Goal: Transaction & Acquisition: Register for event/course

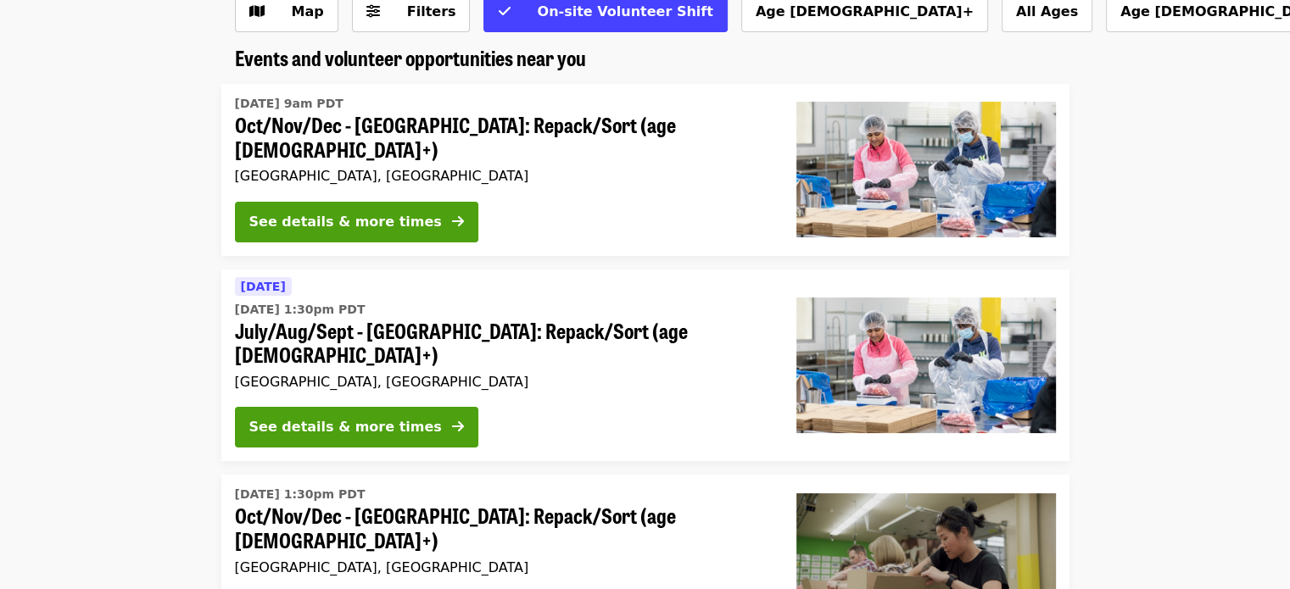
scroll to position [109, 0]
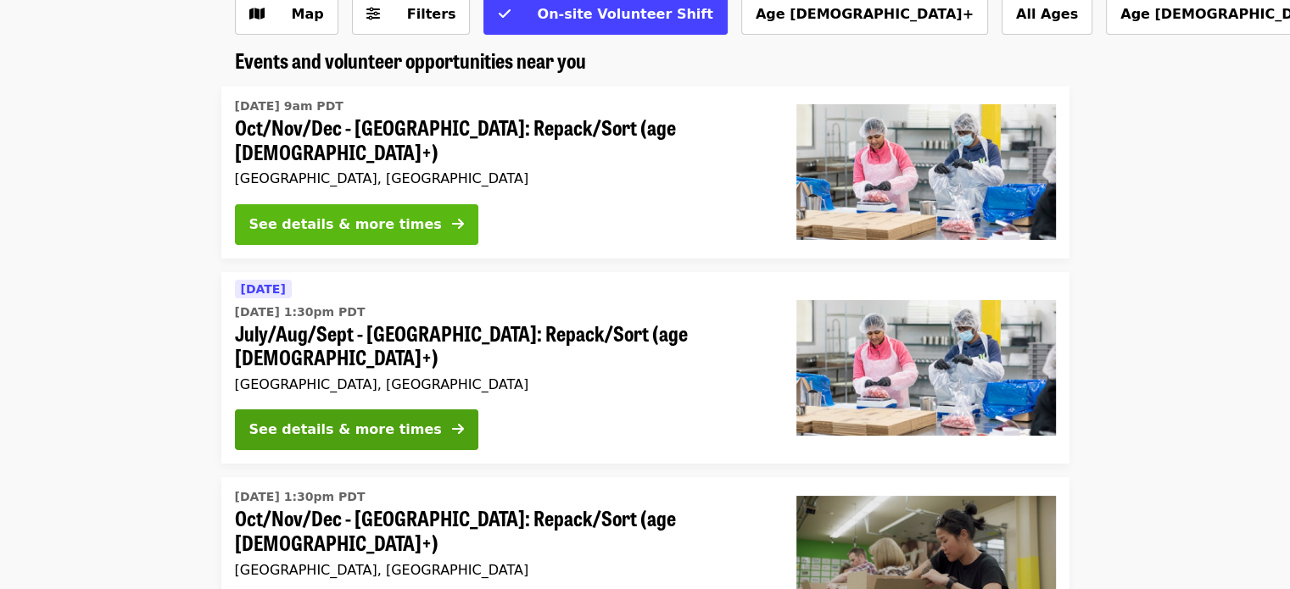
click at [388, 215] on div "See details & more times" at bounding box center [345, 225] width 193 height 20
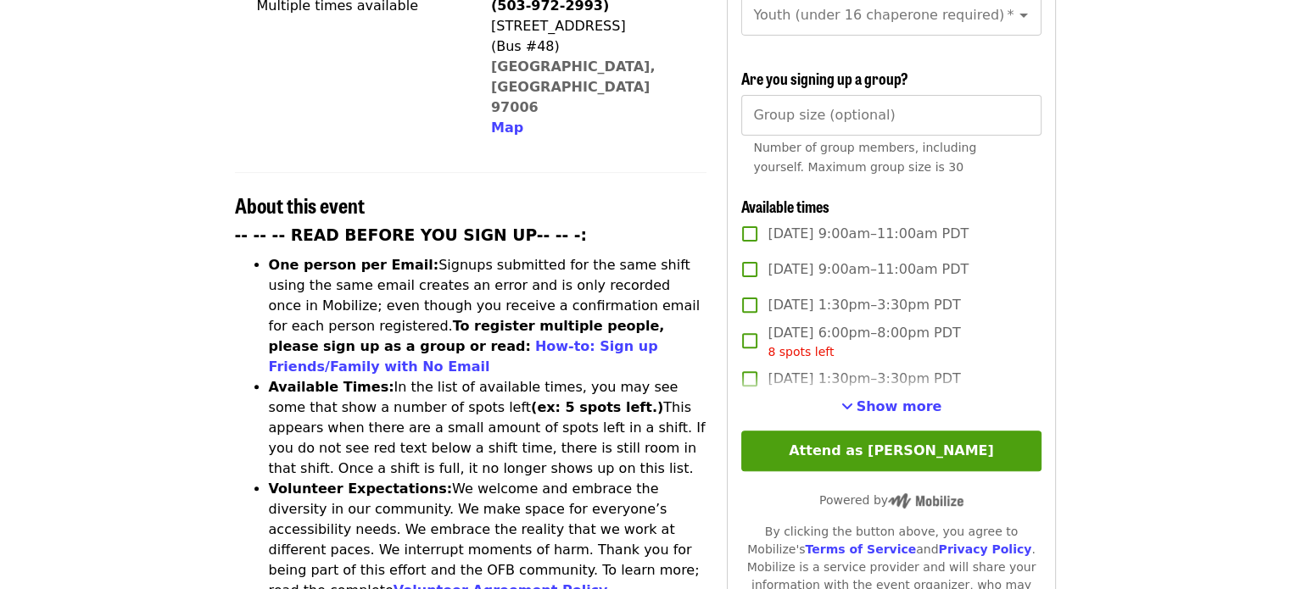
scroll to position [505, 0]
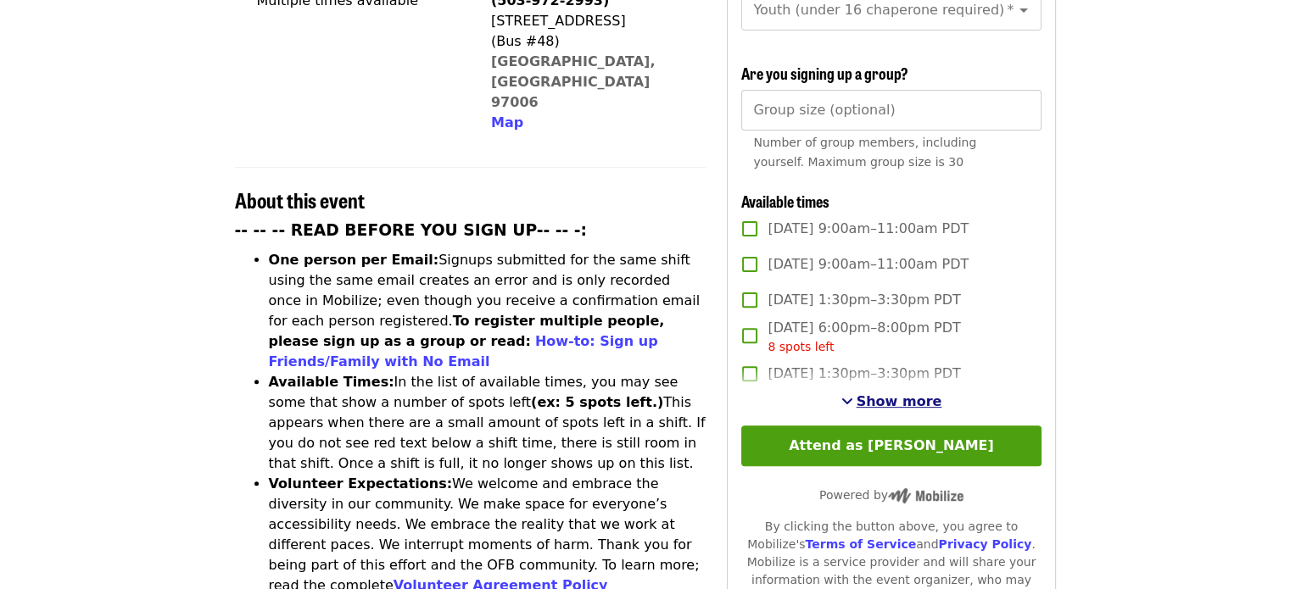
click at [879, 399] on span "Show more" at bounding box center [900, 402] width 86 height 16
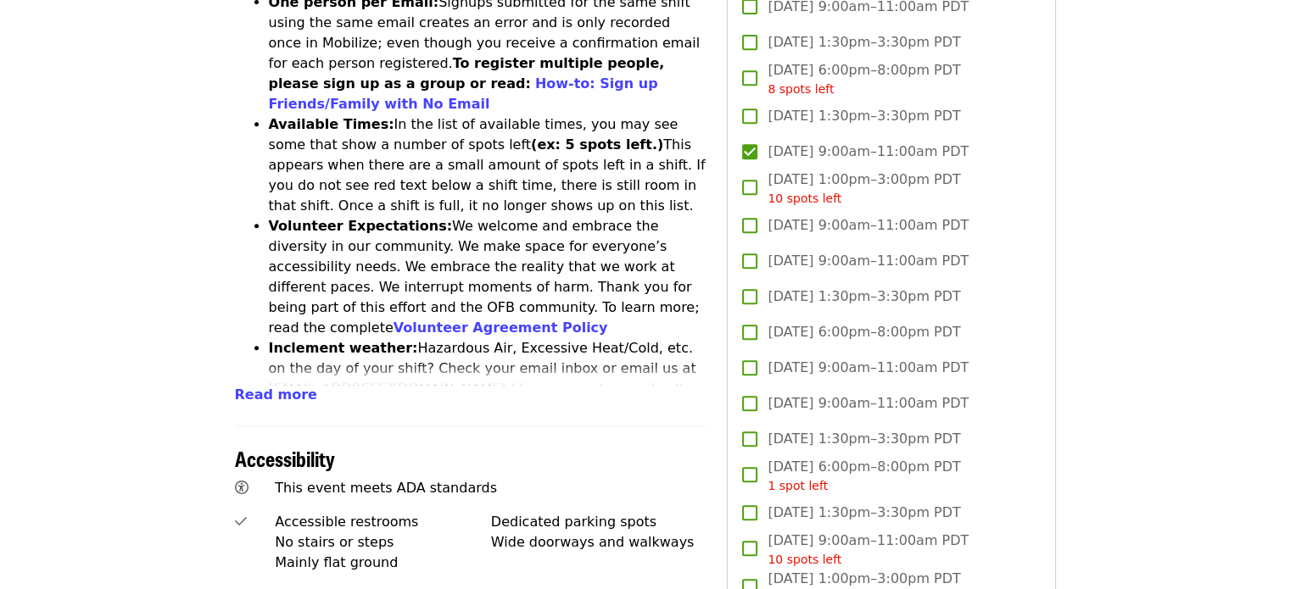
scroll to position [702, 0]
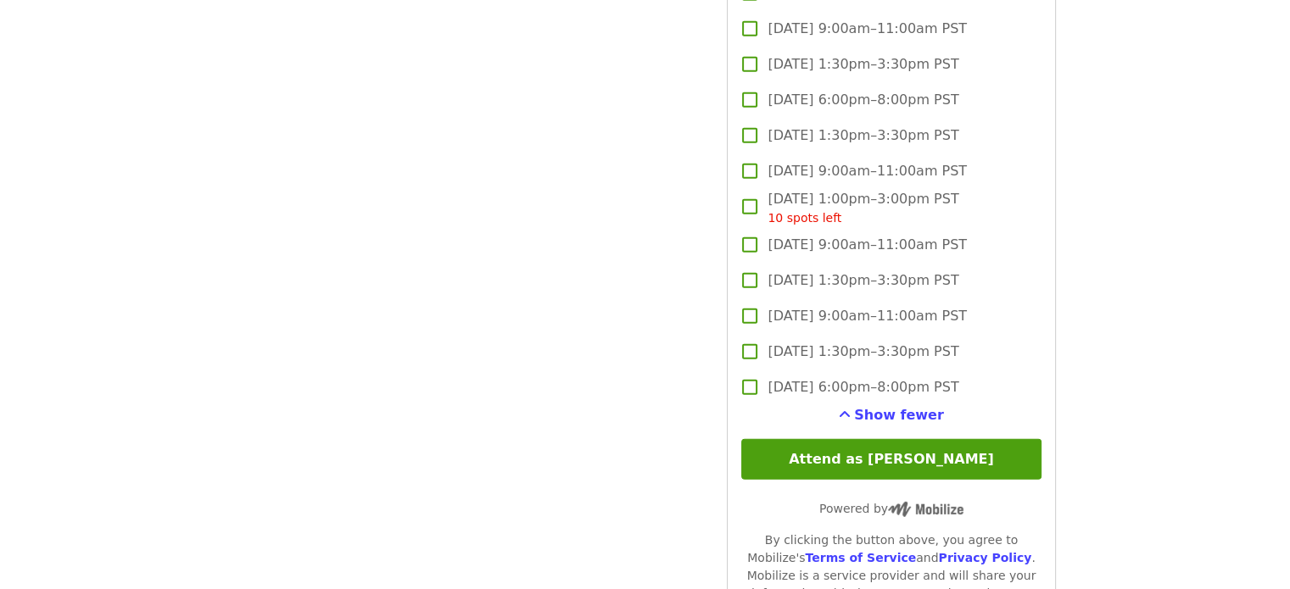
scroll to position [5018, 0]
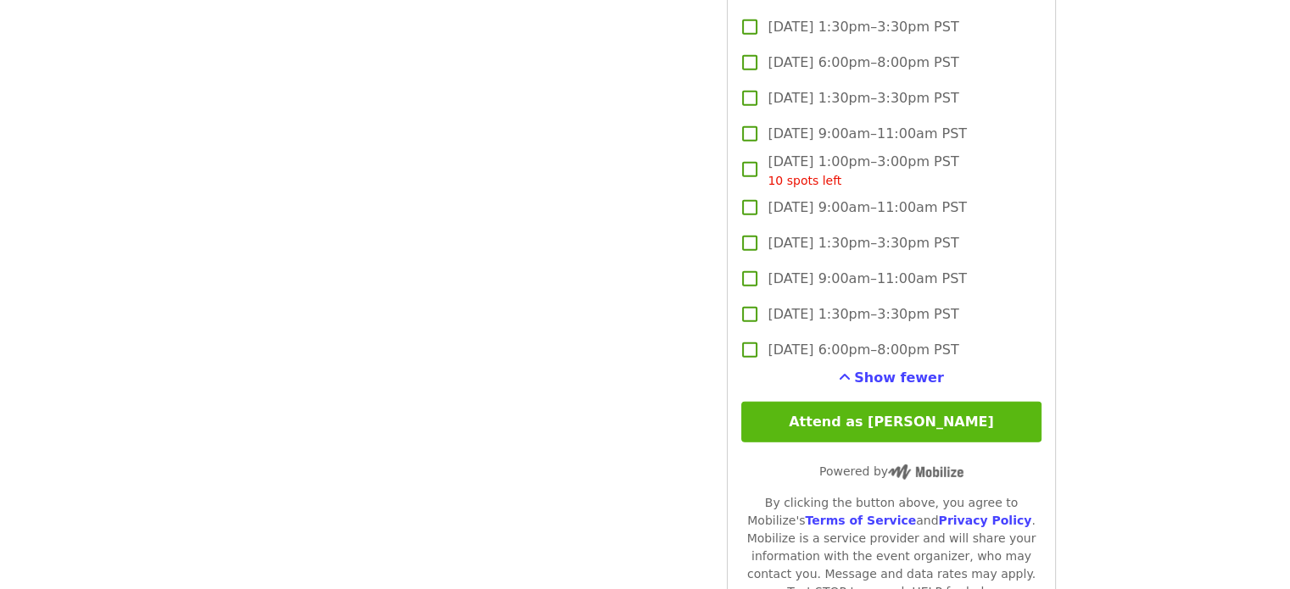
click at [987, 420] on button "Attend as [PERSON_NAME]" at bounding box center [890, 422] width 299 height 41
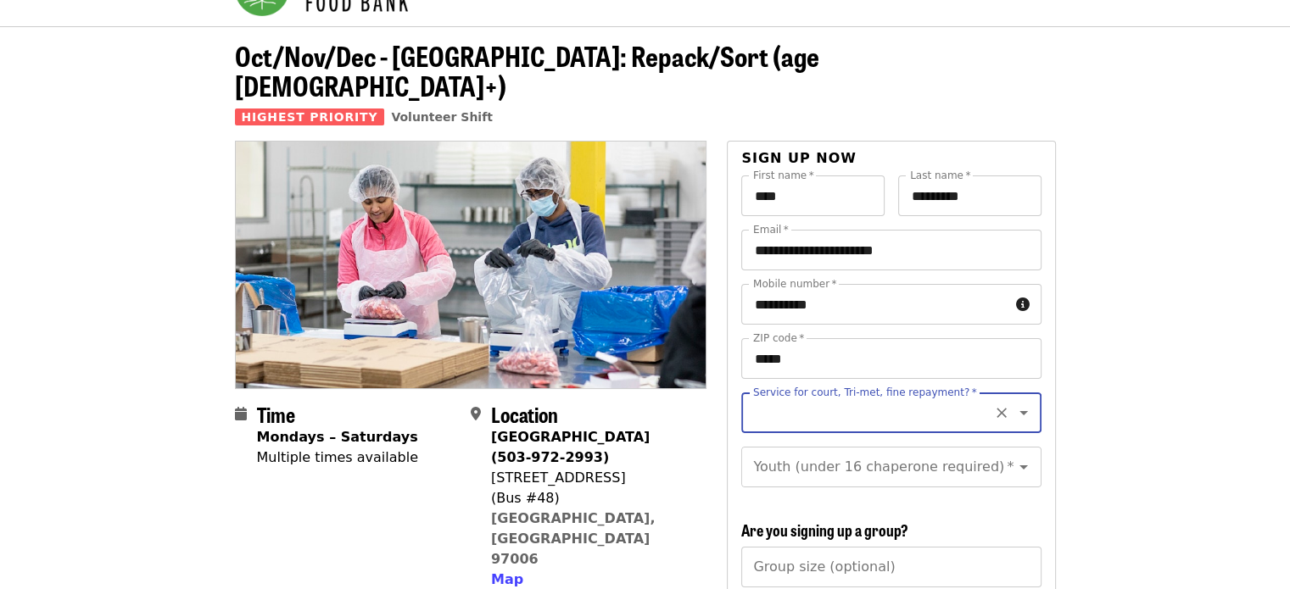
scroll to position [71, 0]
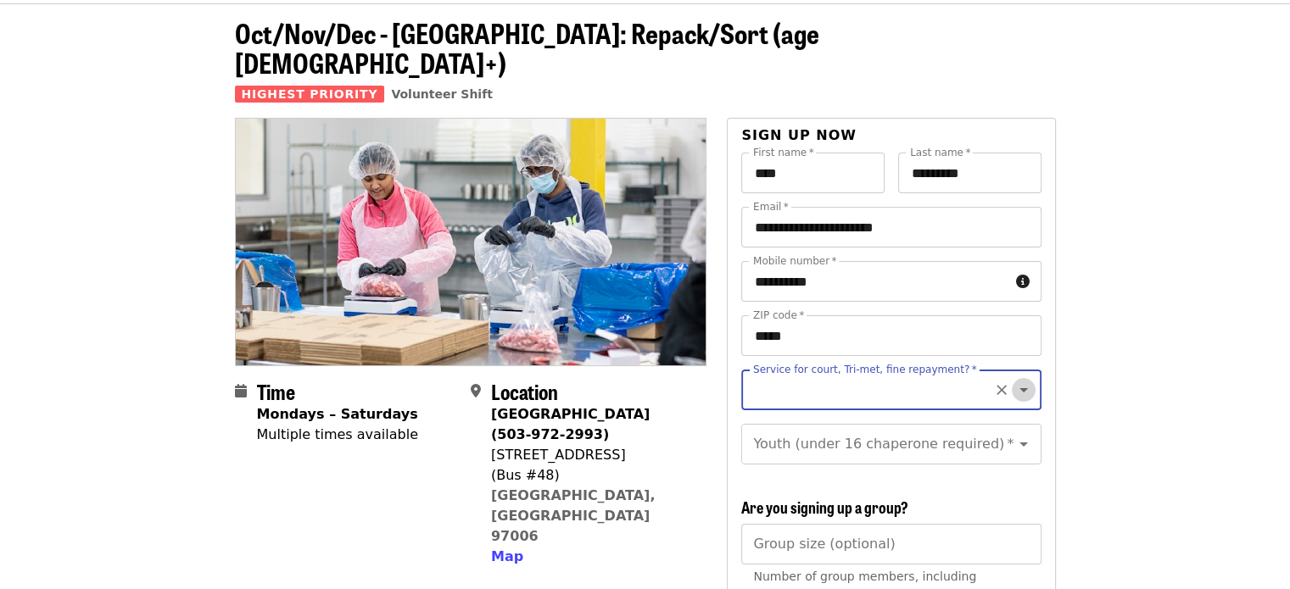
click at [1014, 380] on icon "Open" at bounding box center [1024, 390] width 20 height 20
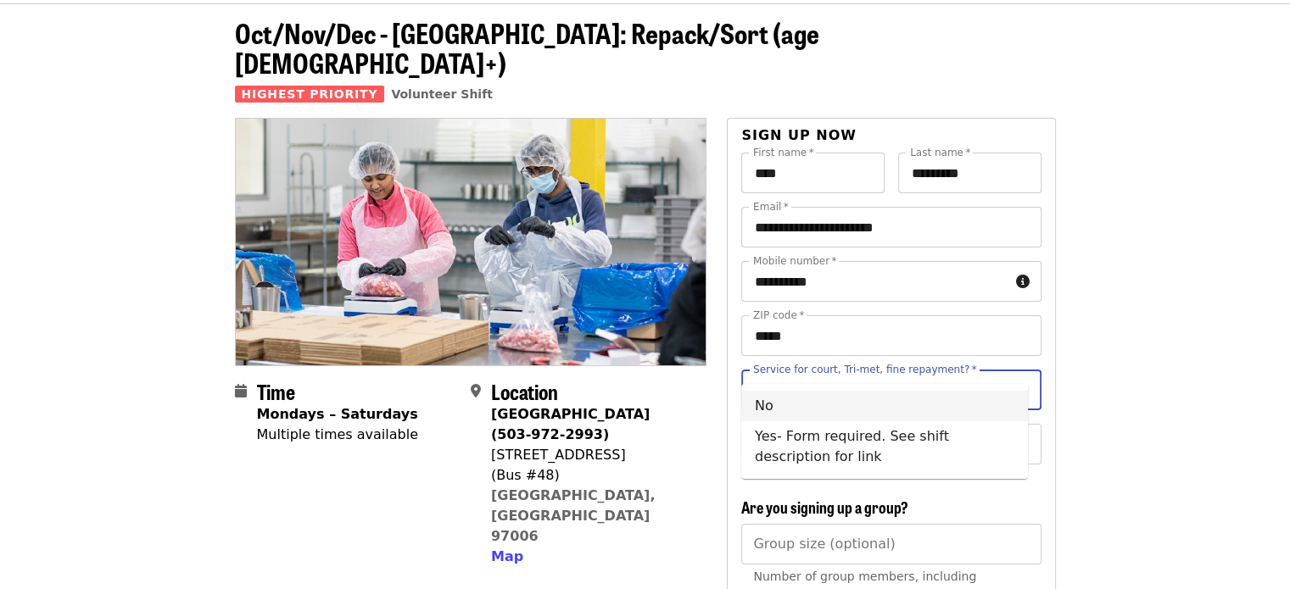
click at [757, 407] on li "No" at bounding box center [884, 406] width 287 height 31
type input "**"
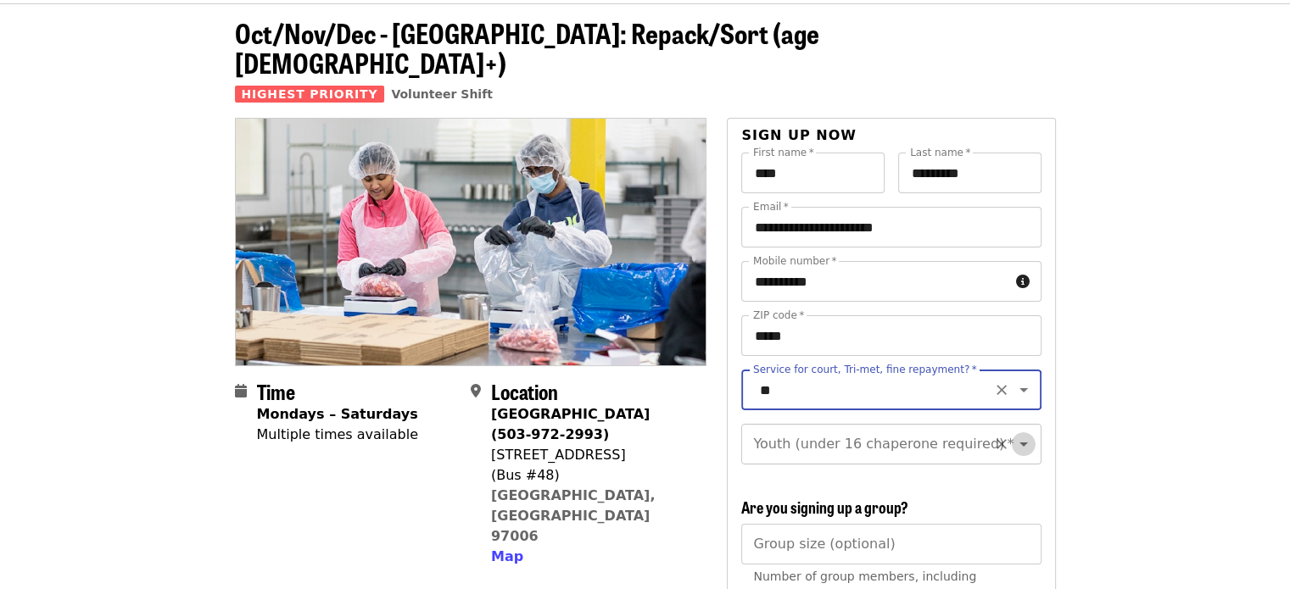
click at [1014, 435] on icon "Open" at bounding box center [1024, 444] width 20 height 20
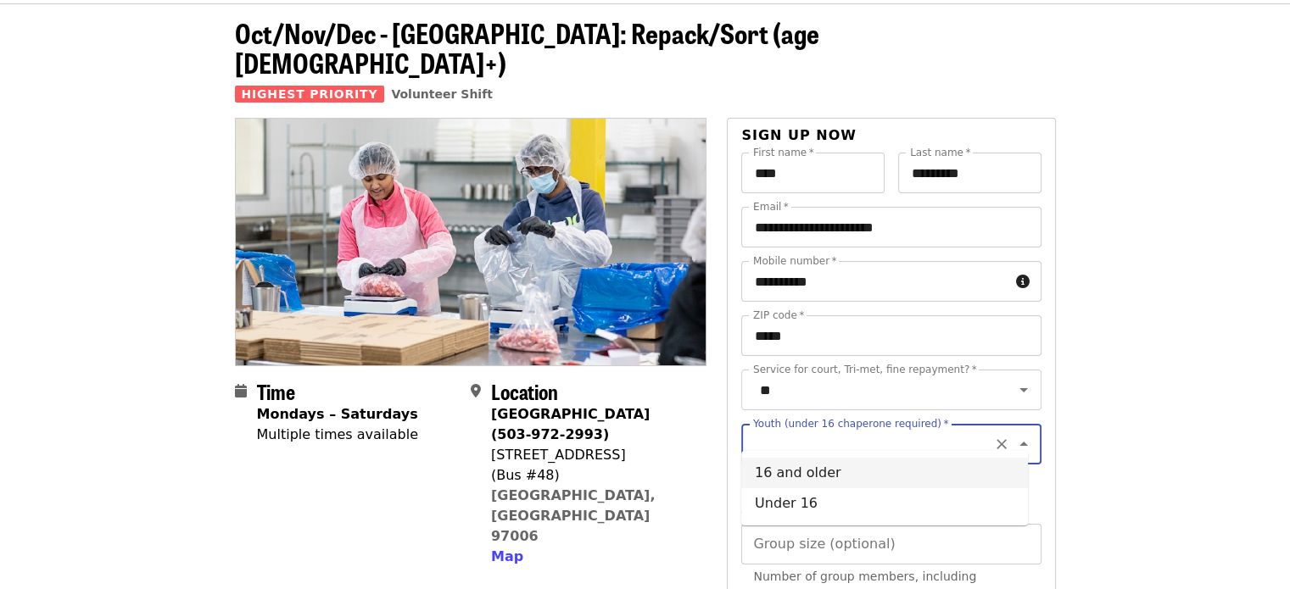
click at [879, 469] on li "16 and older" at bounding box center [884, 473] width 287 height 31
type input "**********"
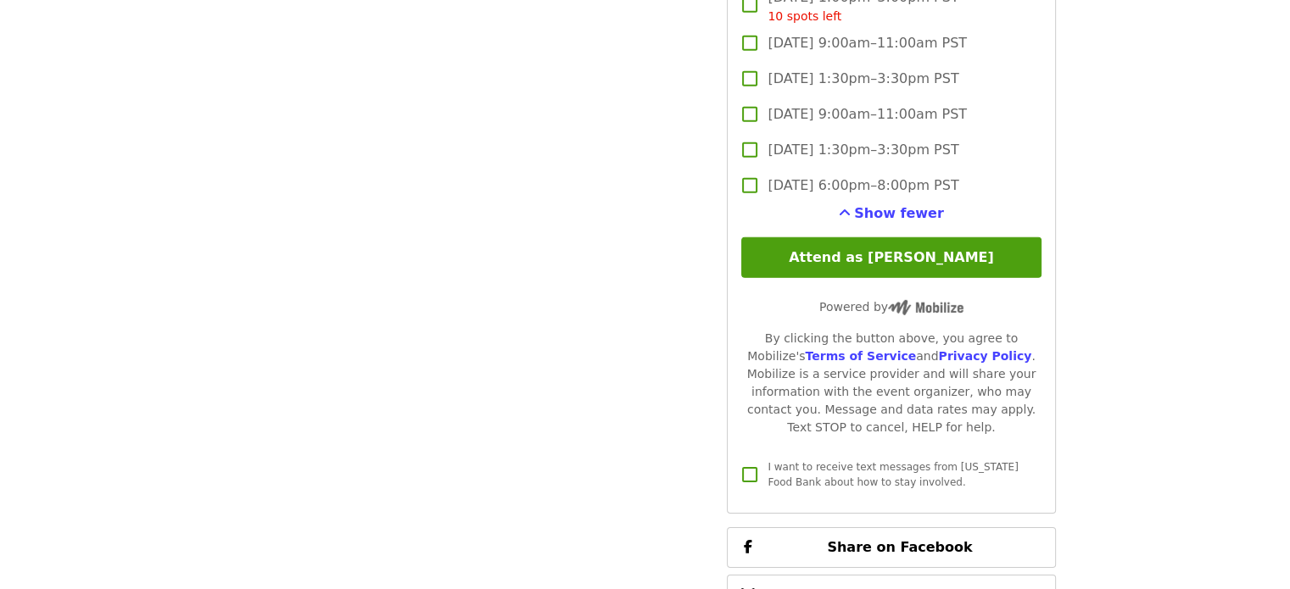
scroll to position [5250, 0]
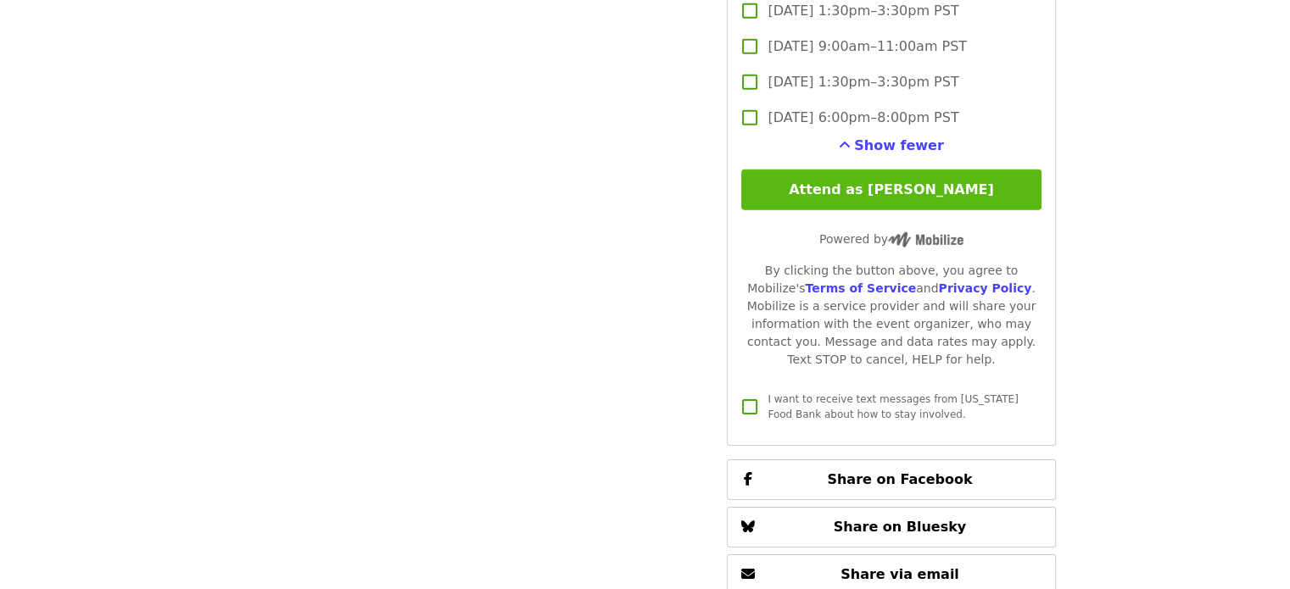
click at [848, 187] on button "Attend as [PERSON_NAME]" at bounding box center [890, 190] width 299 height 41
